Goal: Task Accomplishment & Management: Manage account settings

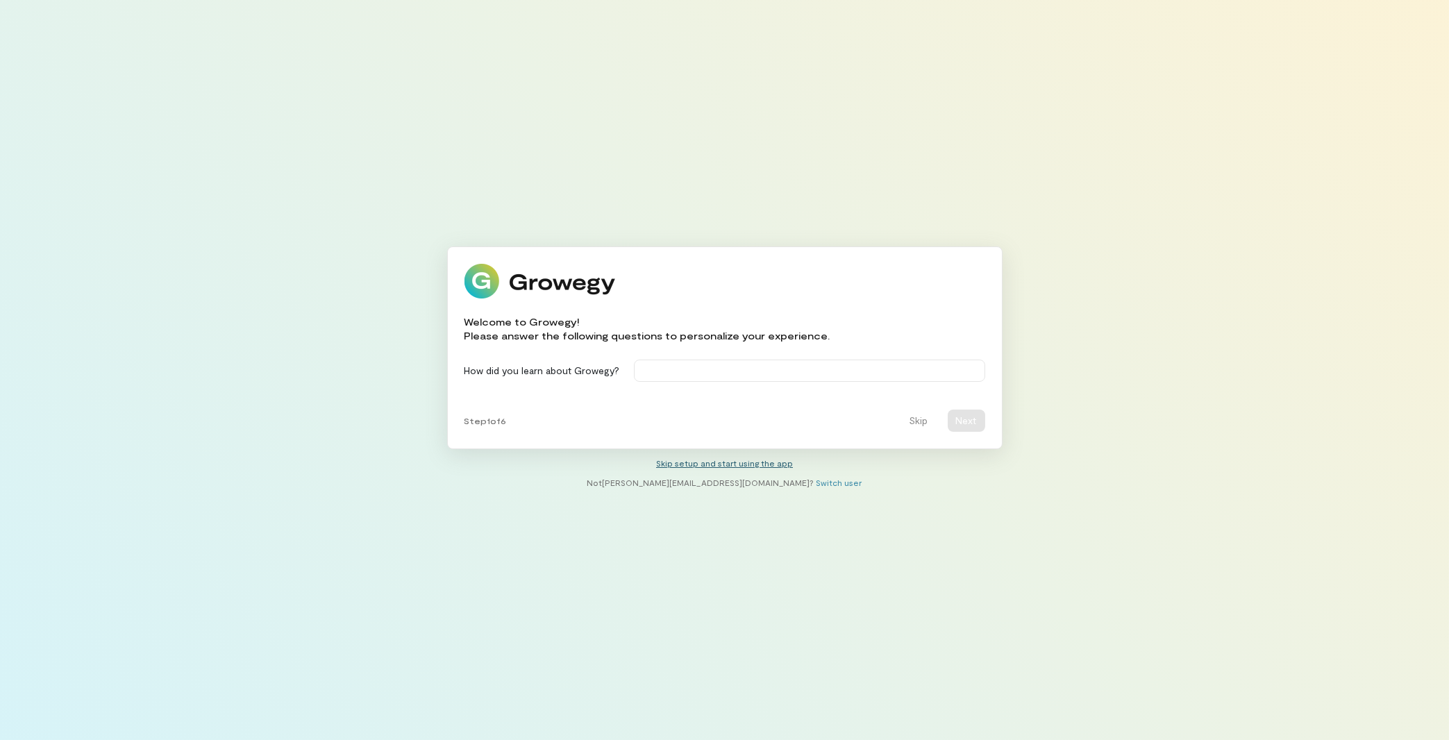
click at [724, 467] on link "Skip setup and start using the app" at bounding box center [724, 463] width 137 height 10
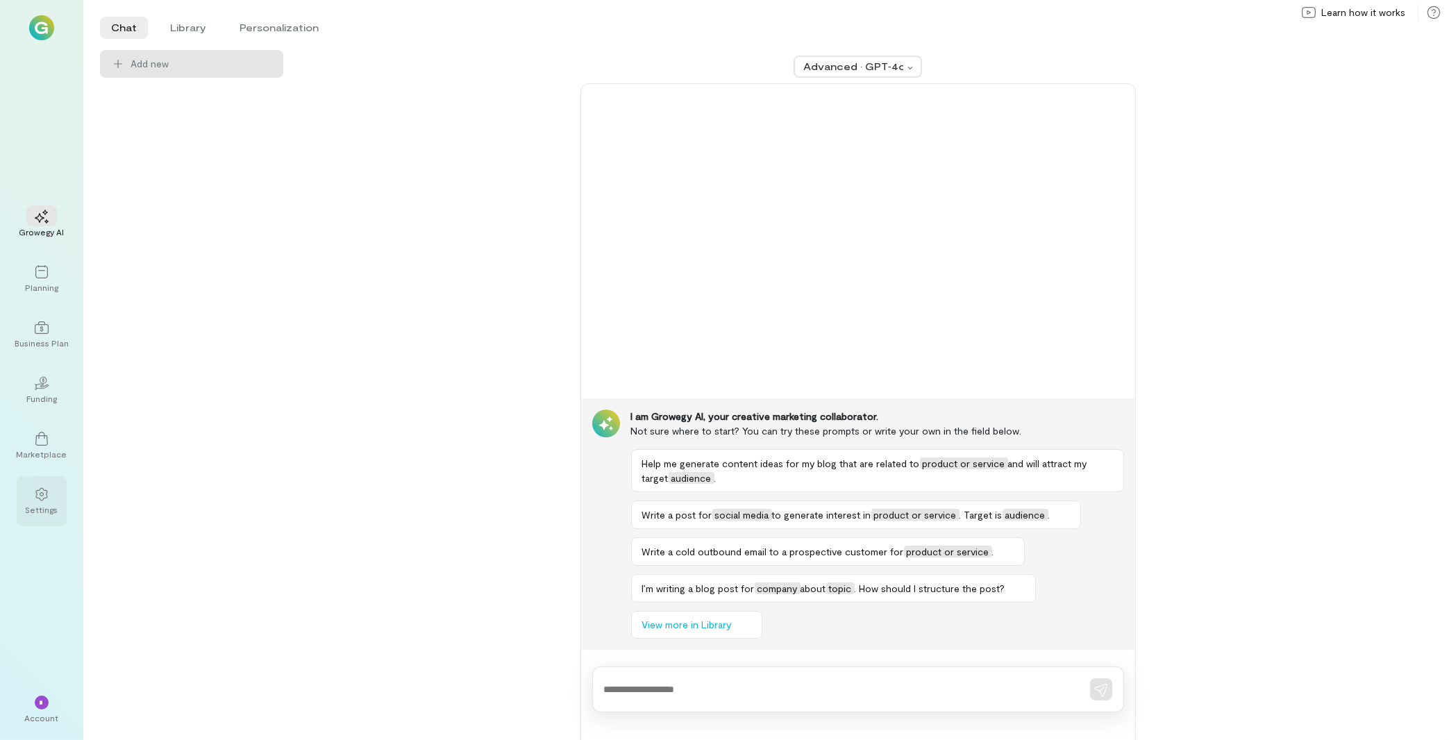
click at [40, 501] on icon at bounding box center [42, 495] width 14 height 14
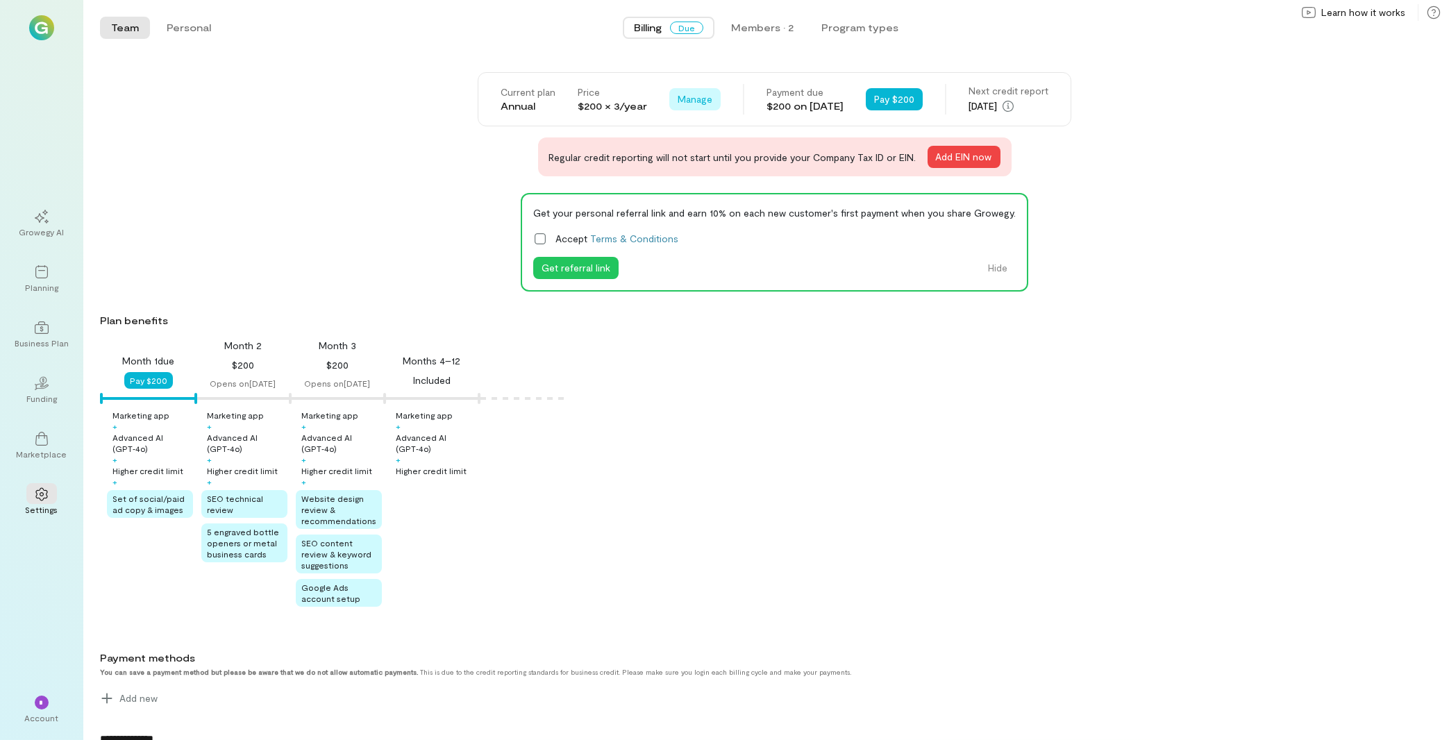
click at [678, 98] on span "Manage" at bounding box center [695, 99] width 35 height 14
click at [724, 125] on span "Cancel plan" at bounding box center [726, 129] width 51 height 14
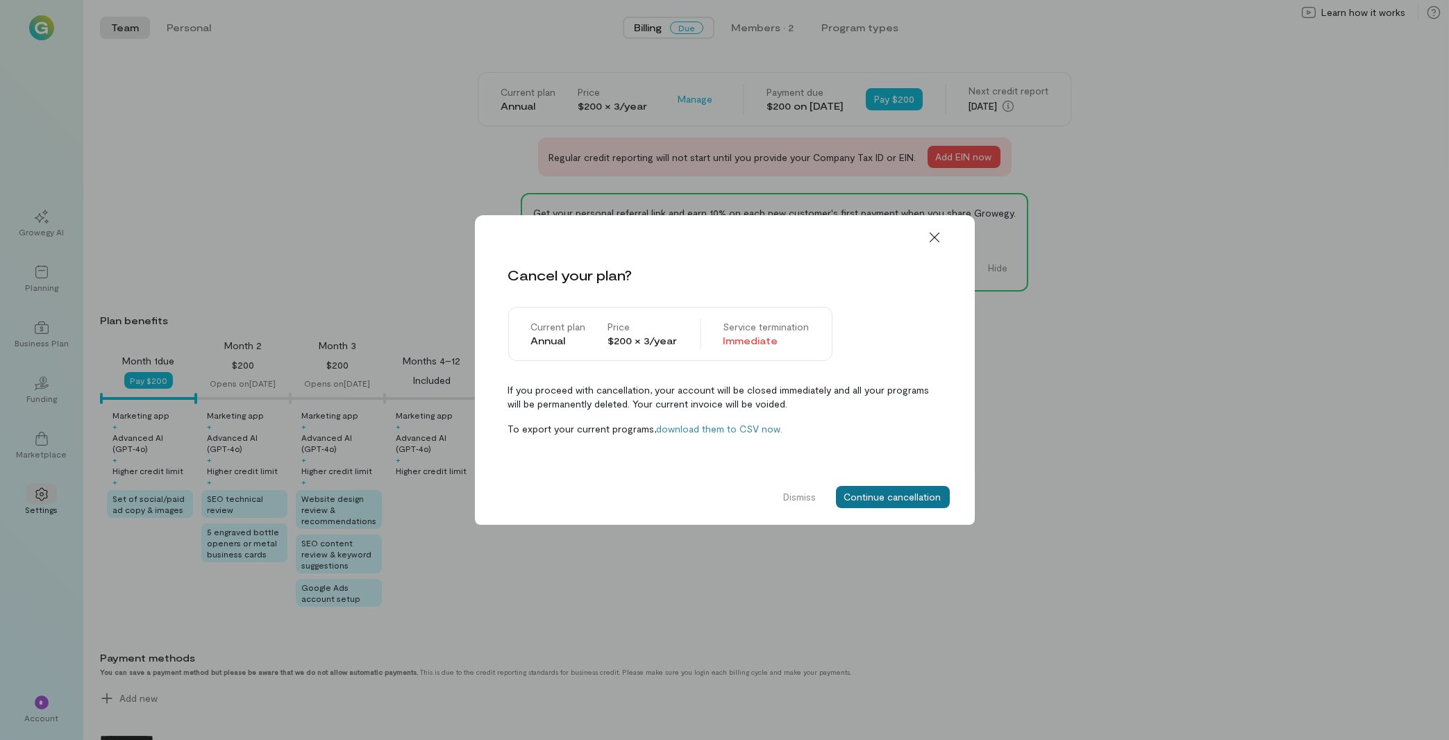
click at [912, 497] on button "Continue cancellation" at bounding box center [893, 497] width 114 height 22
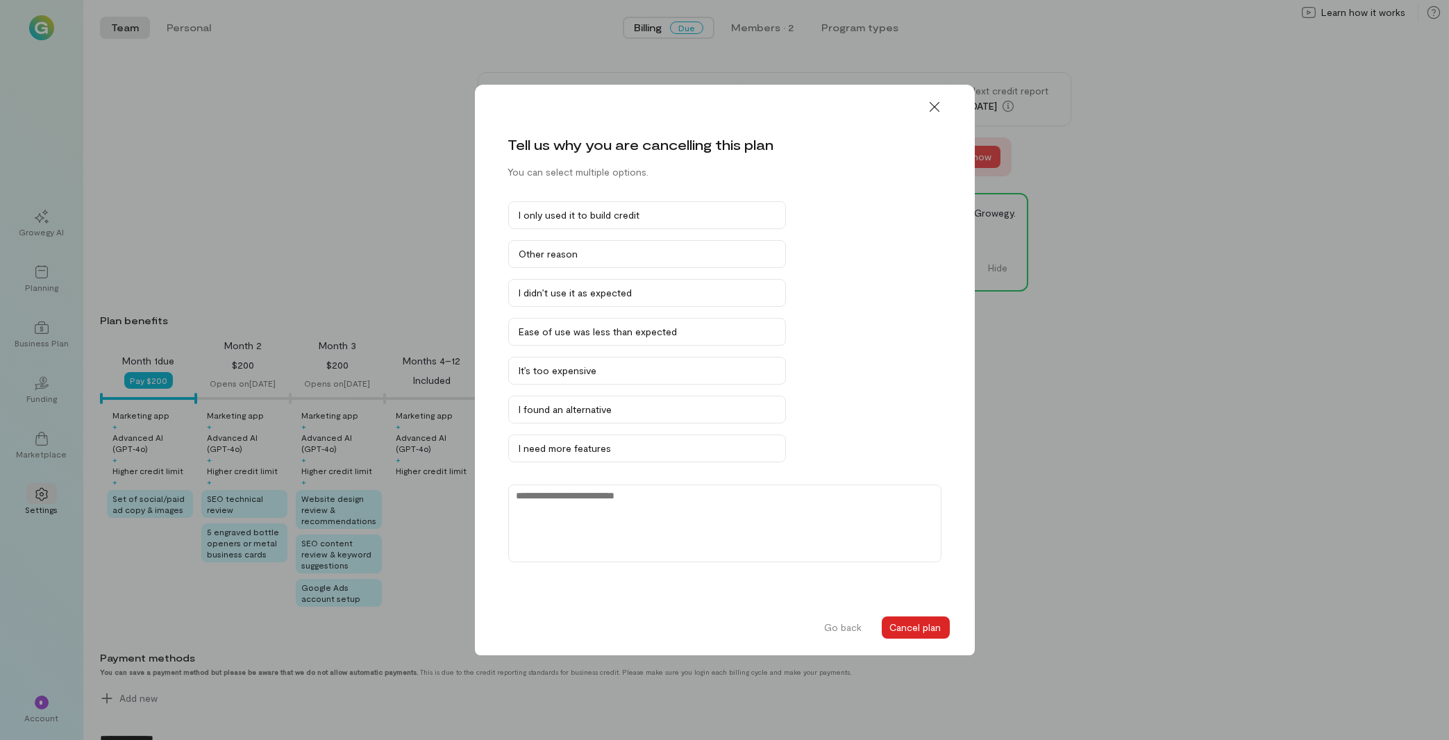
click at [917, 629] on button "Cancel plan" at bounding box center [916, 628] width 68 height 22
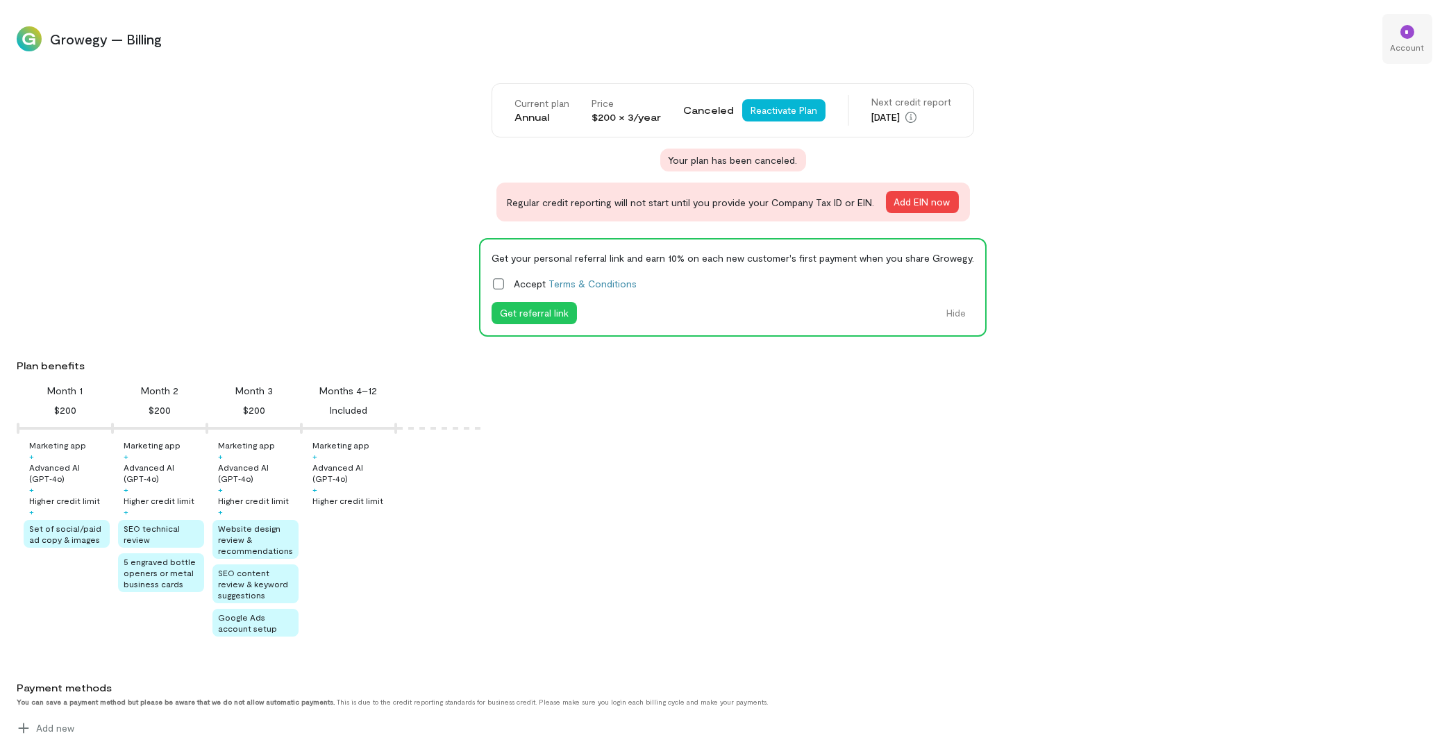
click at [1400, 51] on div "Account" at bounding box center [1408, 47] width 34 height 11
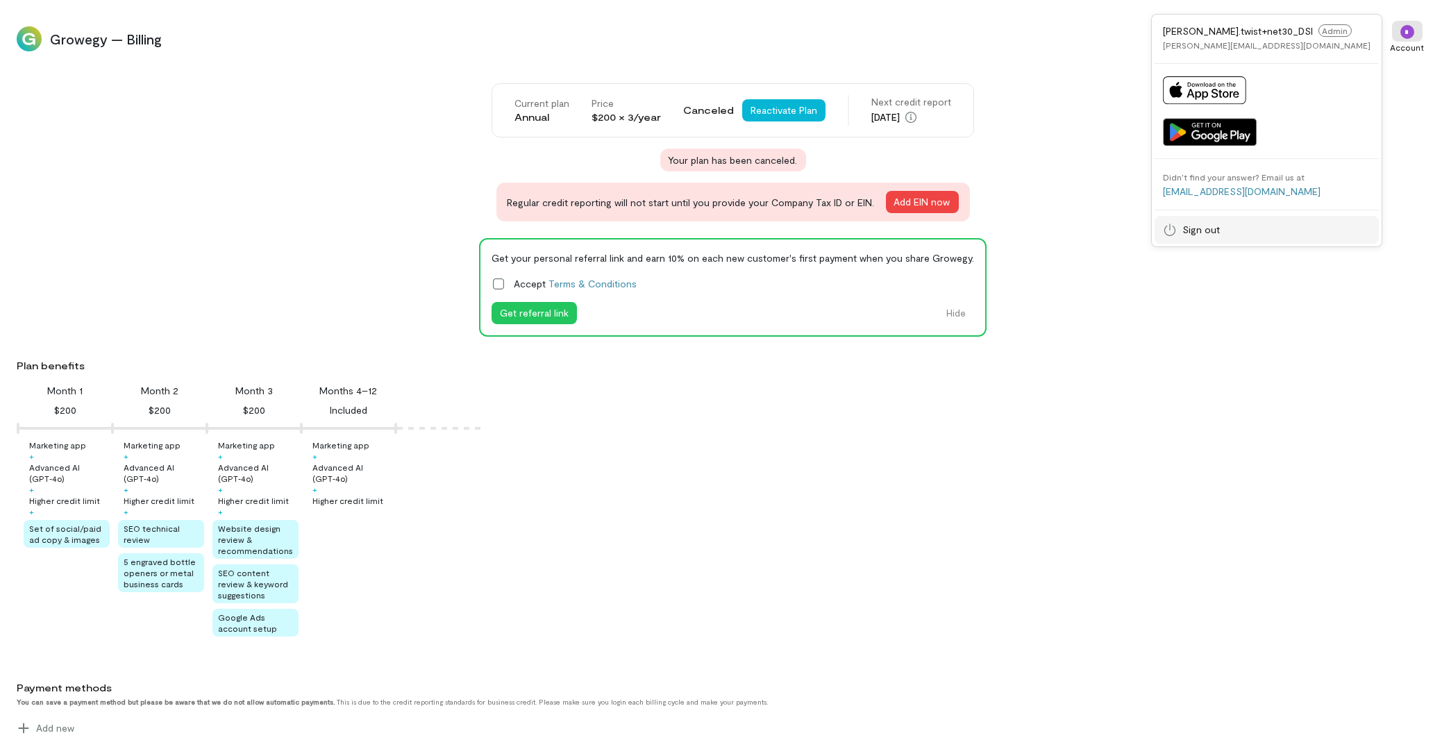
click at [1220, 227] on span "Sign out" at bounding box center [1202, 230] width 38 height 14
